Goal: Communication & Community: Answer question/provide support

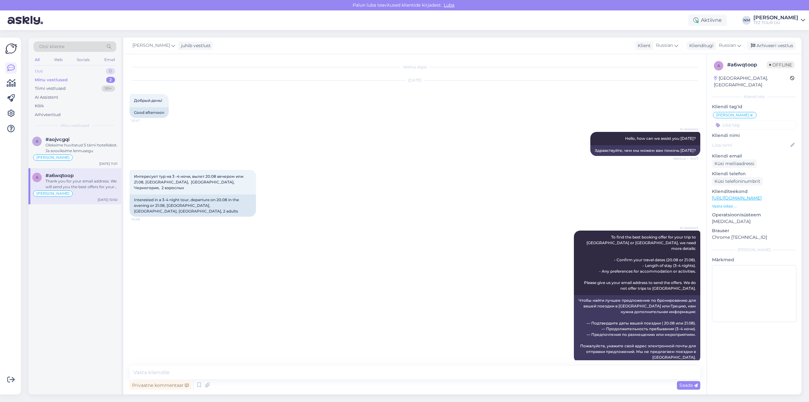
scroll to position [207, 0]
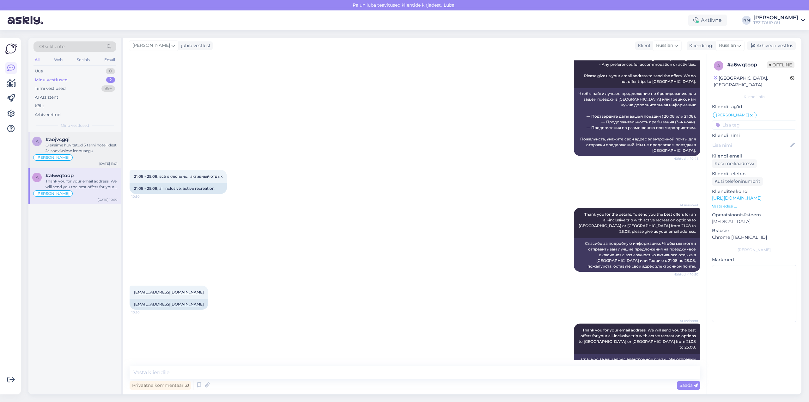
click at [86, 149] on div "Oleksime huvitatud 5 tärni hotellidest. Ja sooviksime lennuaegu" at bounding box center [82, 147] width 72 height 11
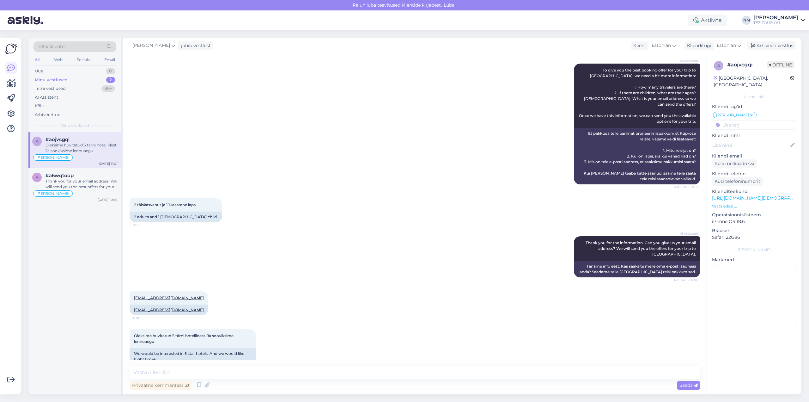
scroll to position [0, 0]
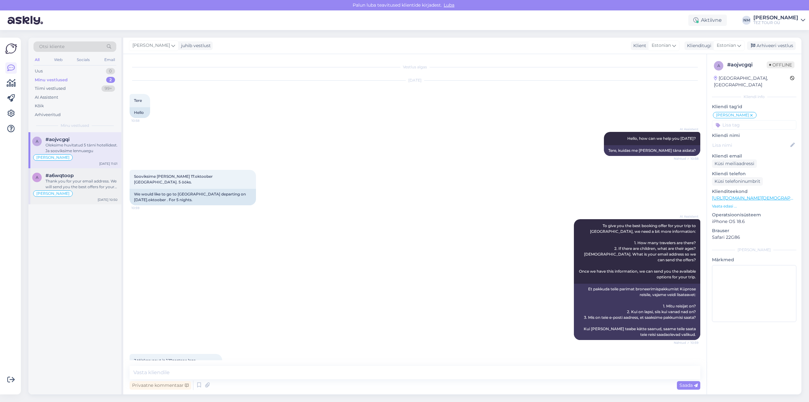
click at [90, 184] on div "Thank you for your email address. We will send you the best offers for your all…" at bounding box center [82, 183] width 72 height 11
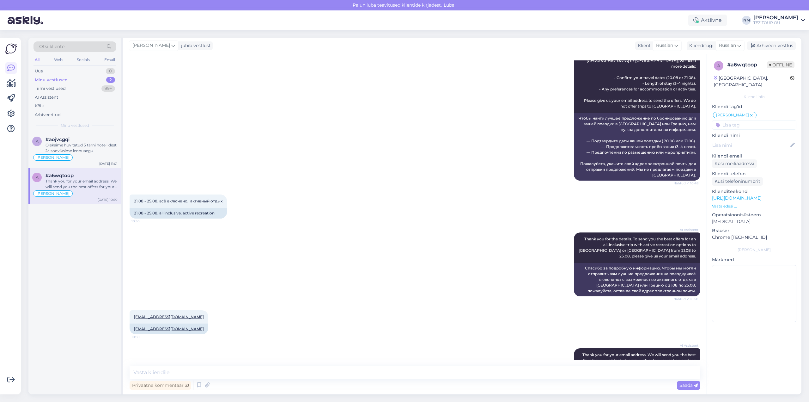
scroll to position [207, 0]
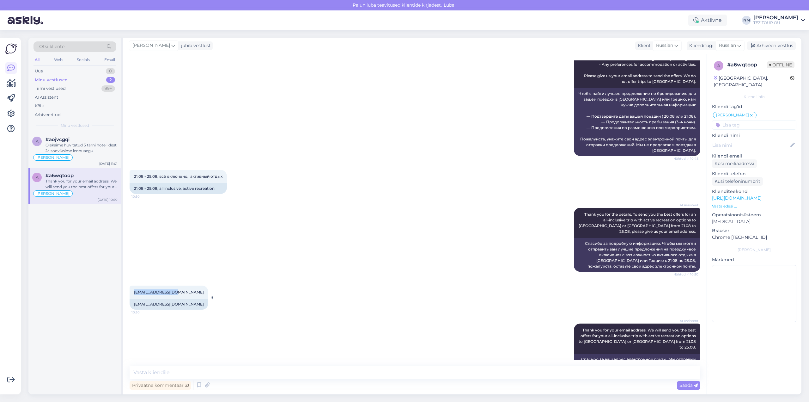
drag, startPoint x: 173, startPoint y: 269, endPoint x: 134, endPoint y: 270, distance: 39.2
click at [134, 285] on div "[EMAIL_ADDRESS][DOMAIN_NAME] 10:50" at bounding box center [169, 291] width 79 height 13
copy link "[EMAIL_ADDRESS][DOMAIN_NAME]"
click at [80, 150] on div "Oleksime huvitatud 5 tärni hotellidest. Ja sooviksime lennuaegu" at bounding box center [82, 147] width 72 height 11
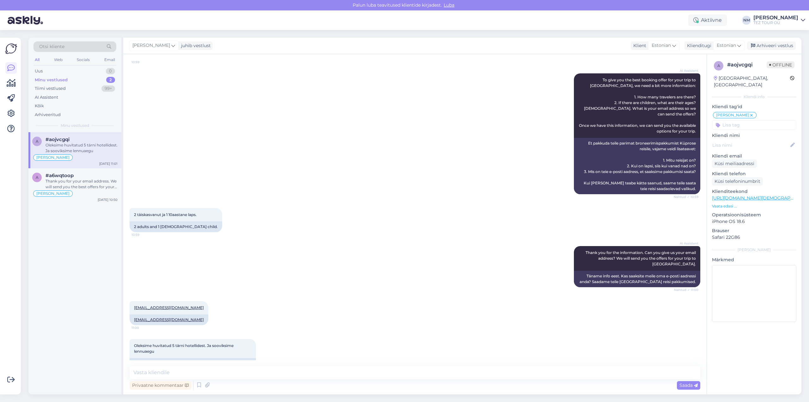
scroll to position [156, 0]
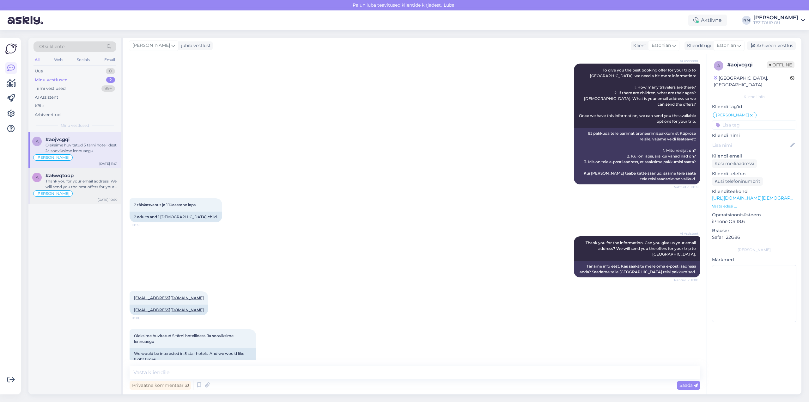
click at [87, 178] on div "Thank you for your email address. We will send you the best offers for your all…" at bounding box center [82, 183] width 72 height 11
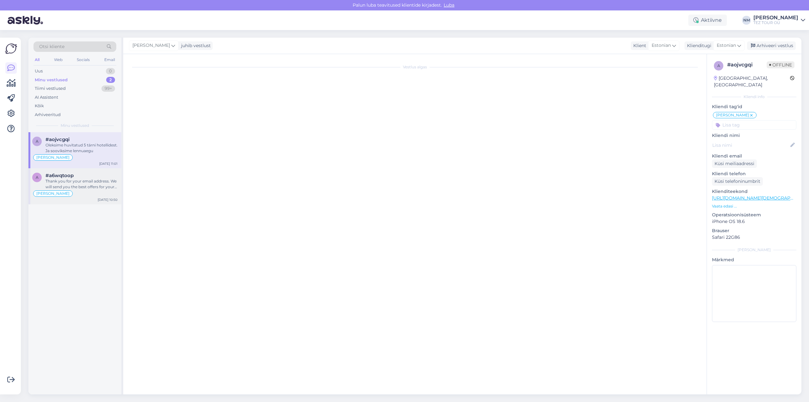
scroll to position [207, 0]
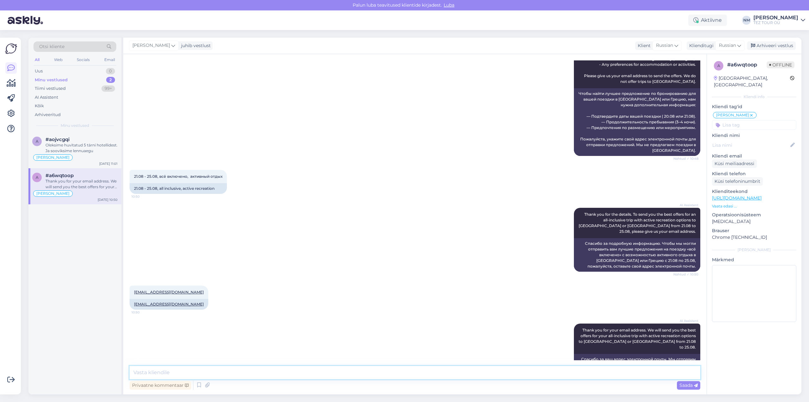
click at [170, 372] on textarea at bounding box center [415, 372] width 571 height 13
type textarea "Добрый день, [PERSON_NAME]. Благодарим Вас за интерес, проявленный к нашим пред…"
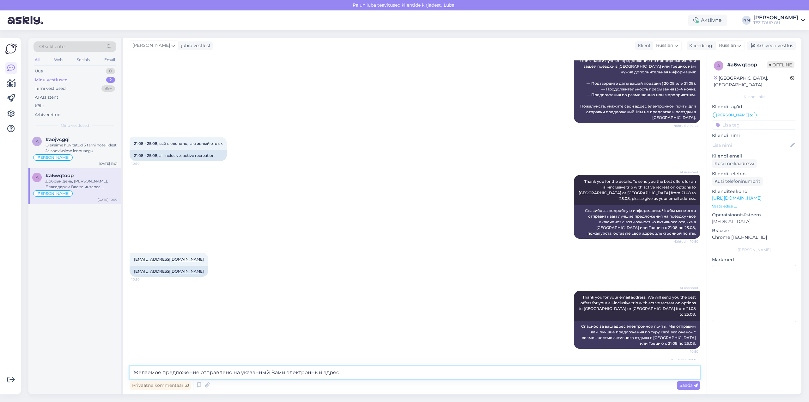
type textarea "Желаемое предложение отправлено на указанный Вами электронный адрес."
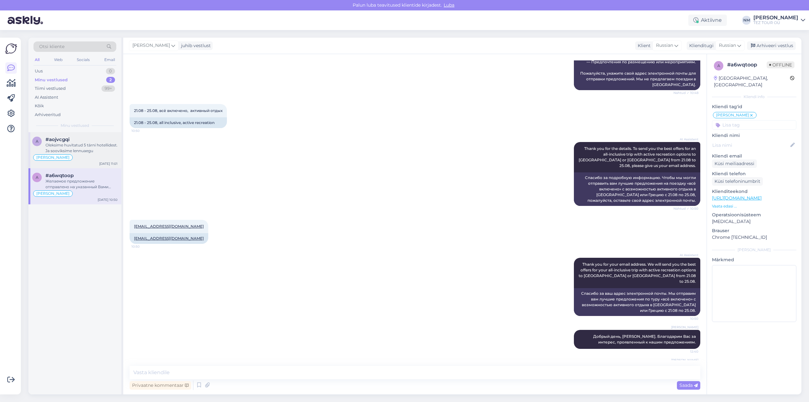
click at [91, 150] on div "Oleksime huvitatud 5 tärni hotellidest. Ja sooviksime lennuaegu" at bounding box center [82, 147] width 72 height 11
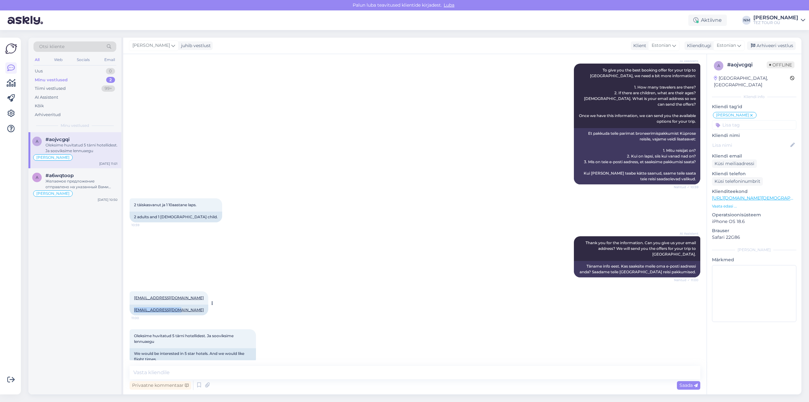
drag, startPoint x: 178, startPoint y: 298, endPoint x: 135, endPoint y: 299, distance: 43.3
click at [135, 304] on div "[EMAIL_ADDRESS][DOMAIN_NAME]" at bounding box center [169, 309] width 79 height 11
copy link "[EMAIL_ADDRESS][DOMAIN_NAME]"
click at [354, 265] on div "AI Assistent Thank you for the information. Can you give us your email address?…" at bounding box center [415, 256] width 571 height 55
click at [154, 370] on textarea at bounding box center [415, 372] width 571 height 13
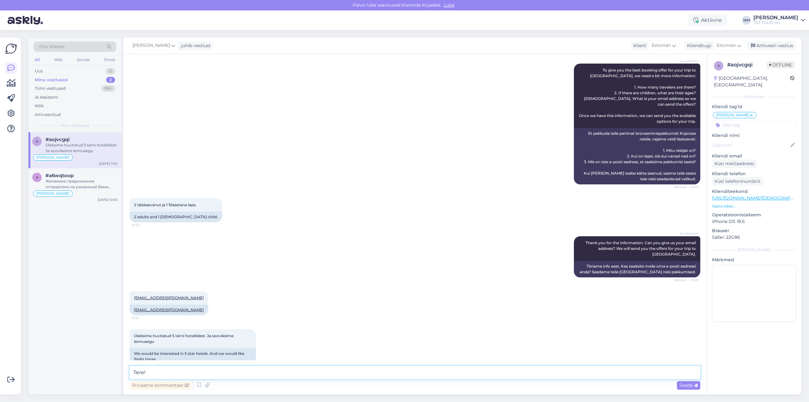
paste textarea "Täname, et tunnete huvi TEZ TOURi poolt pakutavate reisiteenuste vastu."
type textarea "Tere! Täname, et tunnete huvi TEZ TOURi poolt pakutavate reisiteenuste vastu."
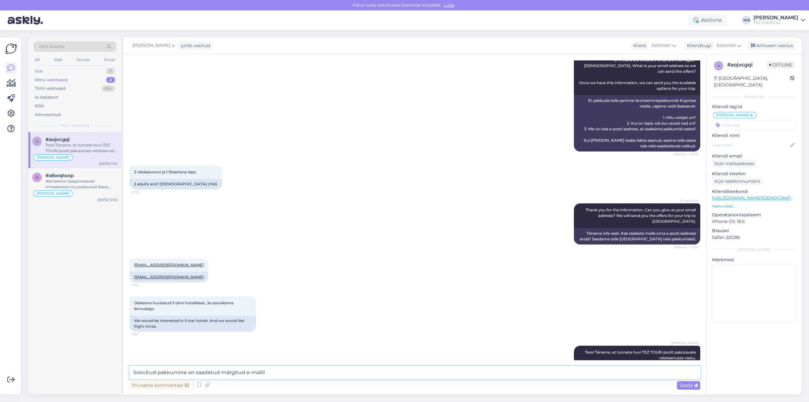
type textarea "Soovitud pakkumine on saadetud märgitud e-mailile"
